Goal: Transaction & Acquisition: Purchase product/service

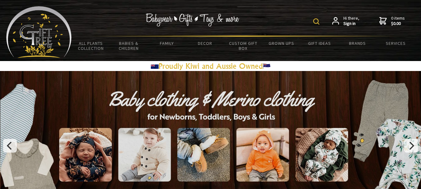
click at [316, 21] on img at bounding box center [316, 21] width 6 height 6
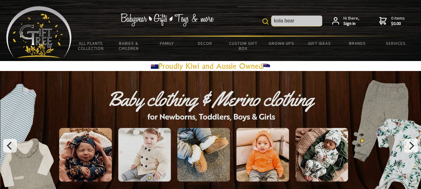
type input "kola bear"
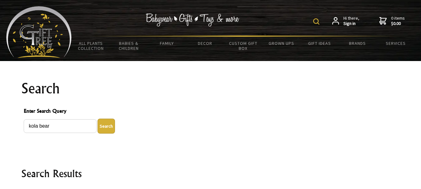
click at [318, 21] on img at bounding box center [316, 21] width 6 height 6
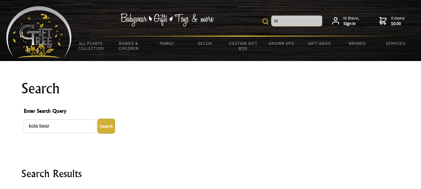
type input "r"
type input "the relief"
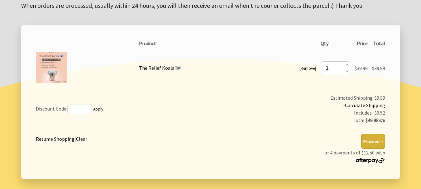
scroll to position [100, 0]
click at [374, 142] on button "Proceed >" at bounding box center [373, 141] width 24 height 15
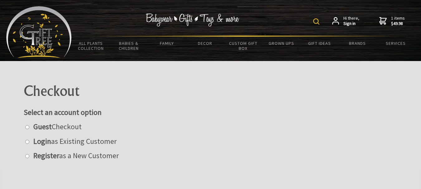
click at [28, 156] on input "radio" at bounding box center [27, 156] width 4 height 4
radio input "true"
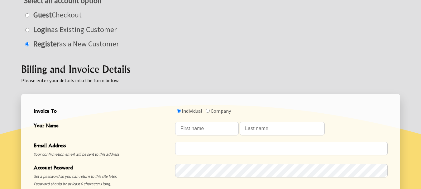
scroll to position [112, 0]
click at [192, 127] on input "Your Name" at bounding box center [207, 129] width 64 height 14
type input "[PERSON_NAME]"
type input "Alder"
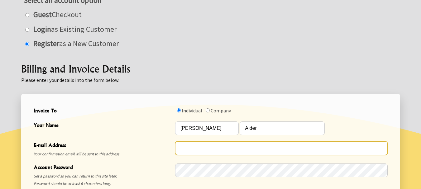
type input "sea321@xtra.co.nz"
type input "021728395"
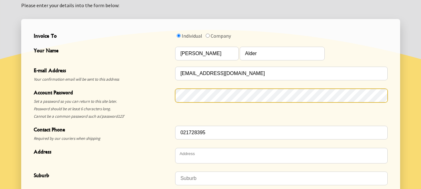
scroll to position [200, 0]
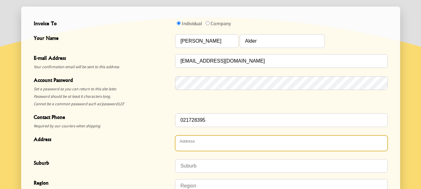
click at [201, 140] on textarea "Address" at bounding box center [281, 144] width 213 height 16
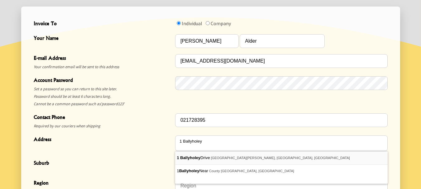
type textarea "[STREET_ADDRESS]"
type input "Flat Bush"
type input "Auckland"
type input "2019"
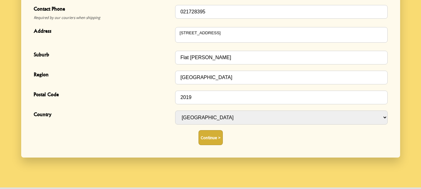
scroll to position [312, 0]
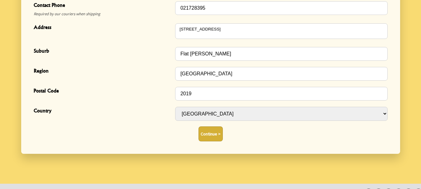
click at [211, 134] on button "Continue >" at bounding box center [211, 134] width 24 height 15
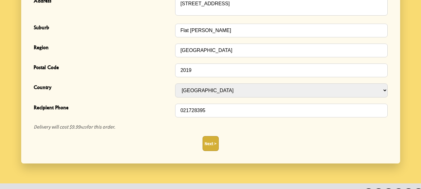
scroll to position [249, 0]
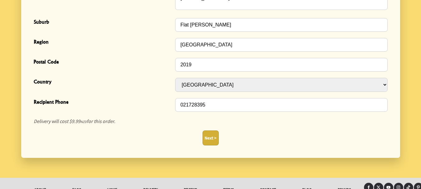
click at [208, 139] on button "Next >" at bounding box center [211, 138] width 16 height 15
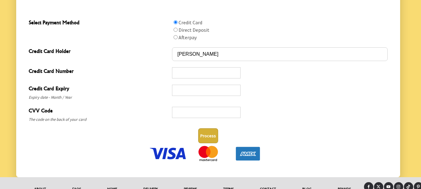
scroll to position [324, 0]
click at [208, 133] on button "Process" at bounding box center [208, 135] width 20 height 15
